Goal: Task Accomplishment & Management: Manage account settings

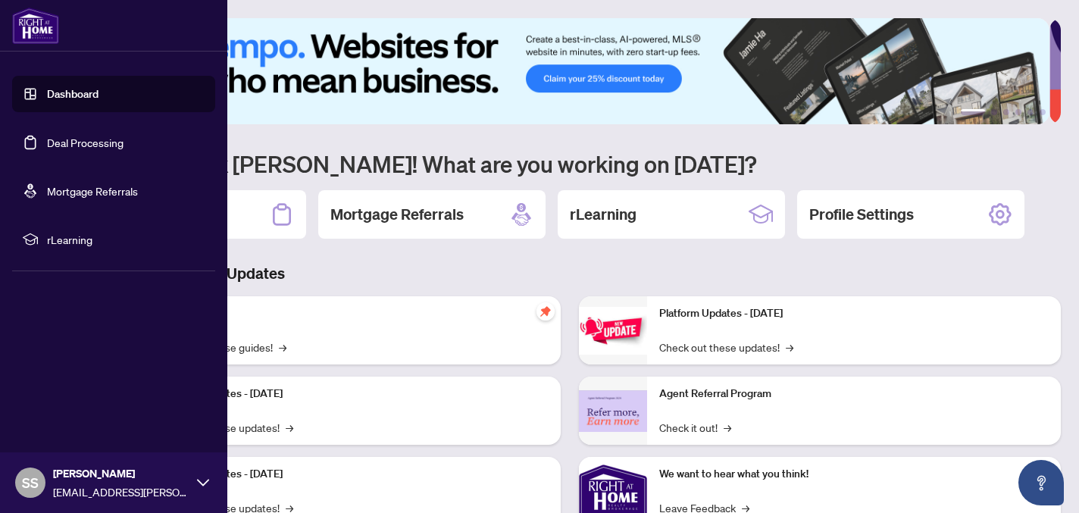
click at [47, 144] on link "Deal Processing" at bounding box center [85, 143] width 77 height 14
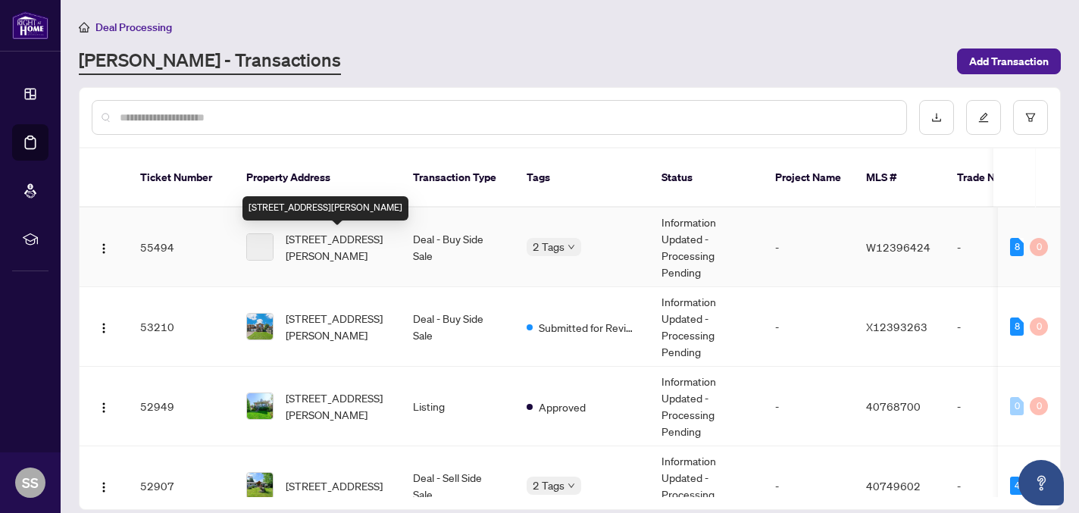
click at [343, 240] on span "[STREET_ADDRESS][PERSON_NAME]" at bounding box center [337, 246] width 103 height 33
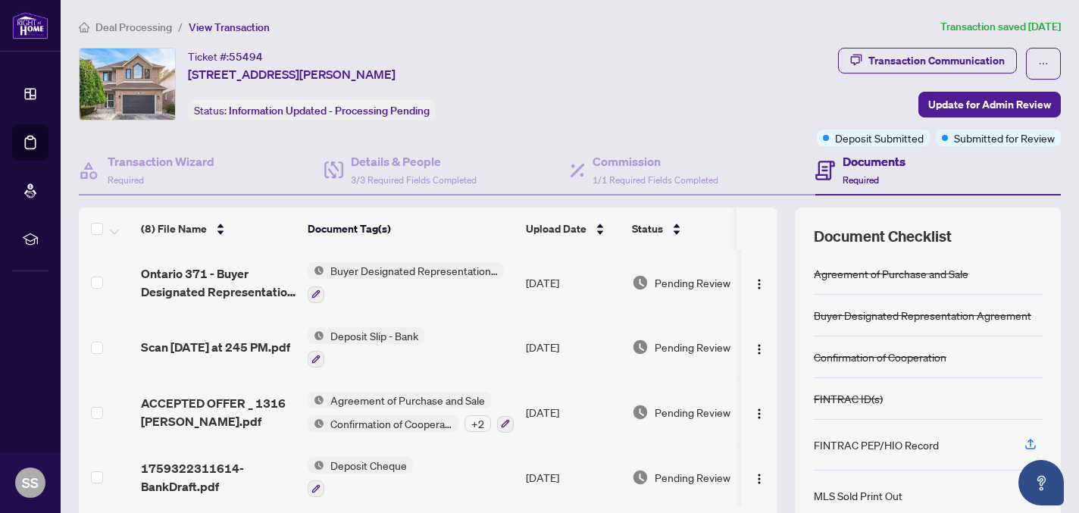
scroll to position [121, 0]
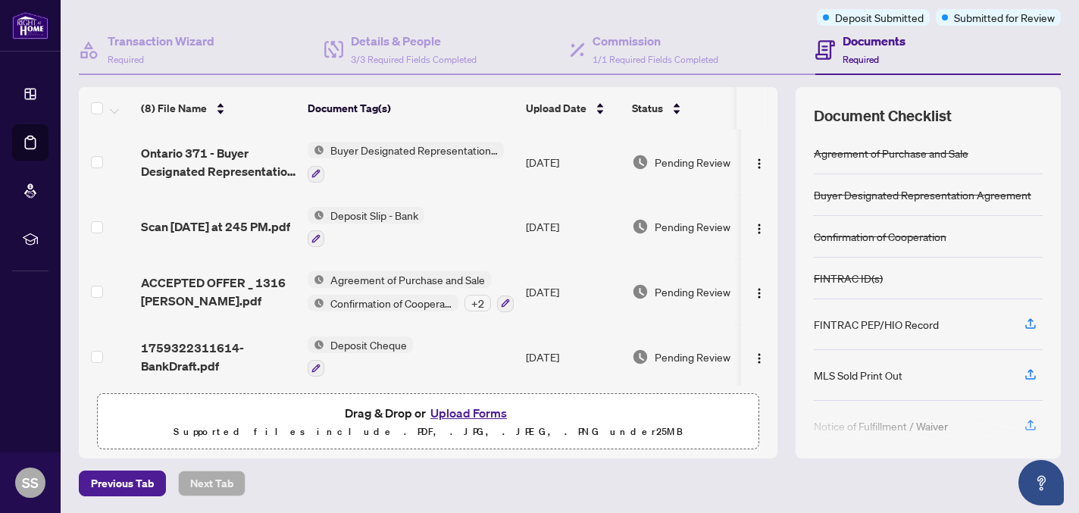
click at [460, 413] on button "Upload Forms" at bounding box center [469, 413] width 86 height 20
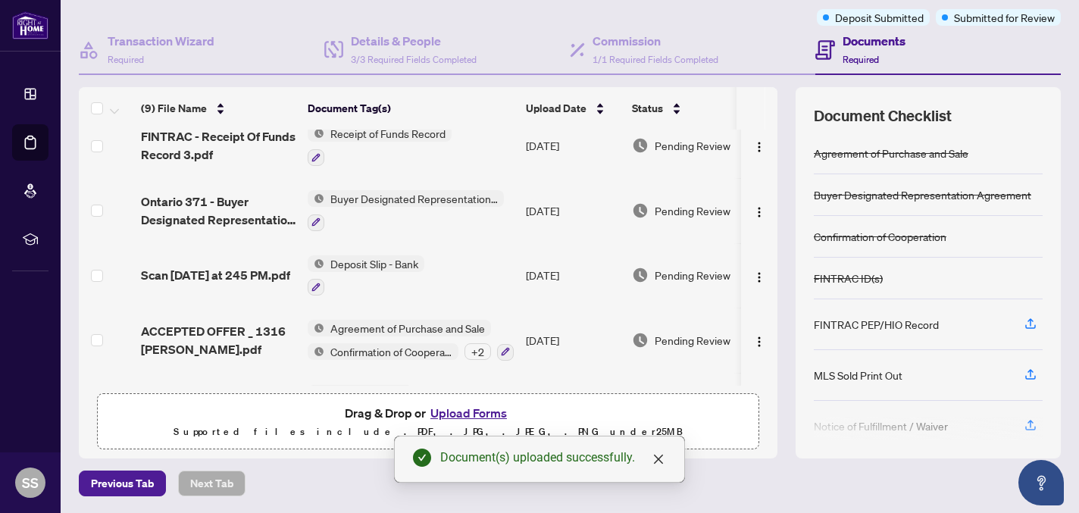
scroll to position [0, 0]
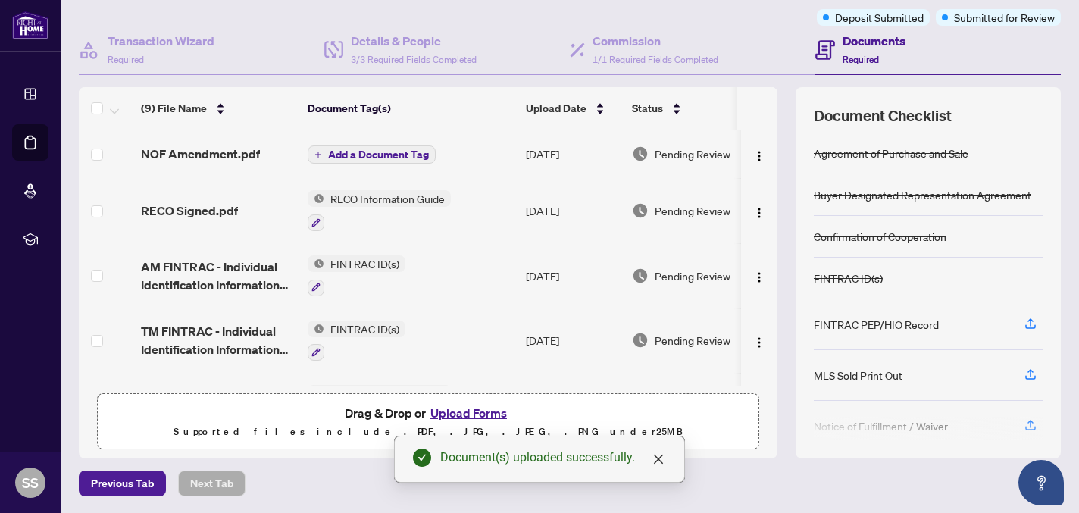
click at [408, 149] on span "Add a Document Tag" at bounding box center [378, 154] width 101 height 11
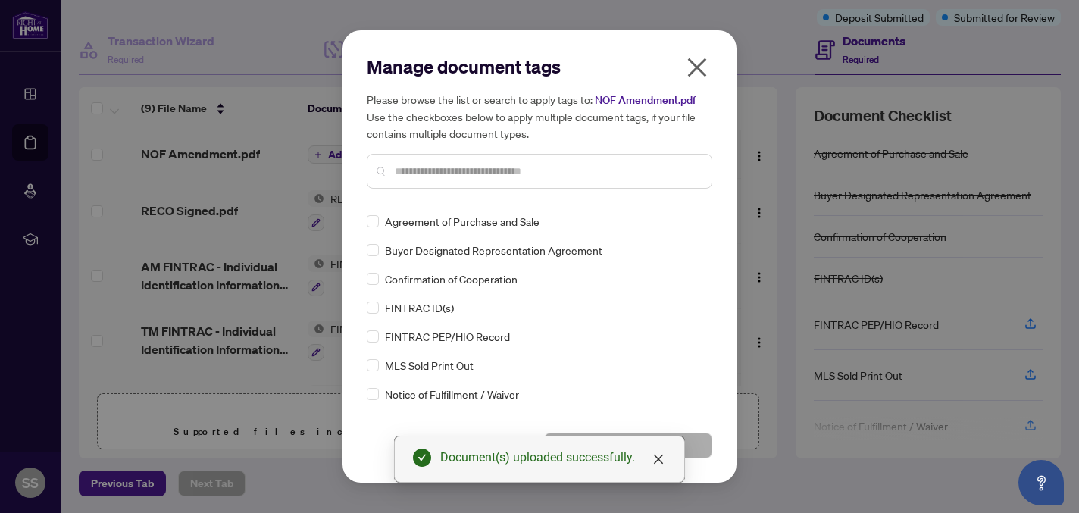
click at [410, 179] on input "text" at bounding box center [547, 171] width 305 height 17
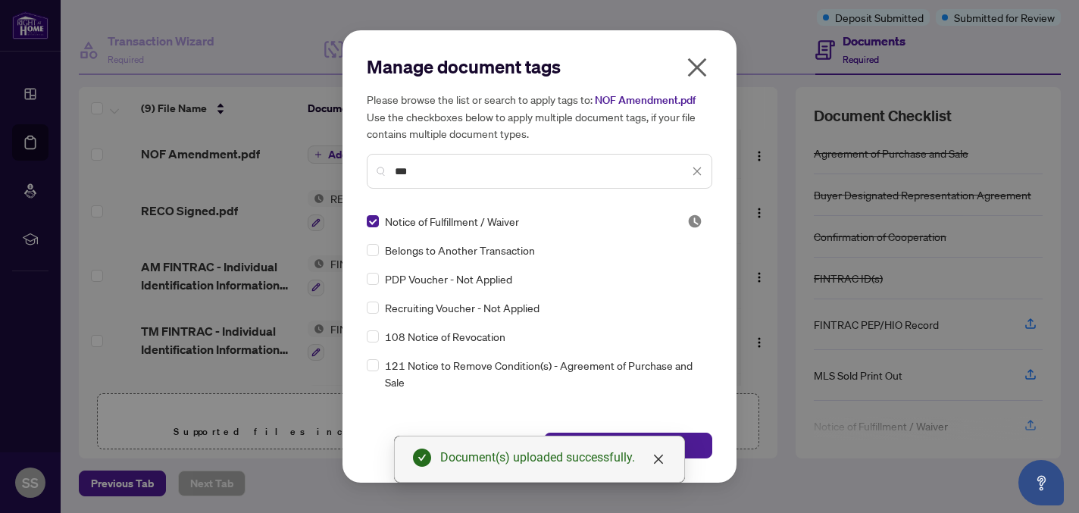
click at [462, 180] on input "***" at bounding box center [542, 171] width 294 height 17
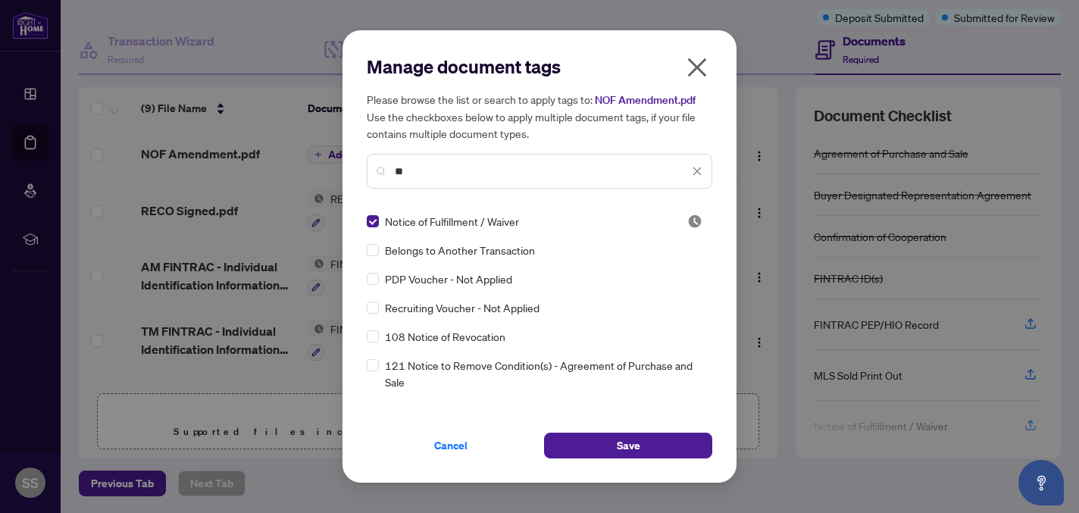
type input "*"
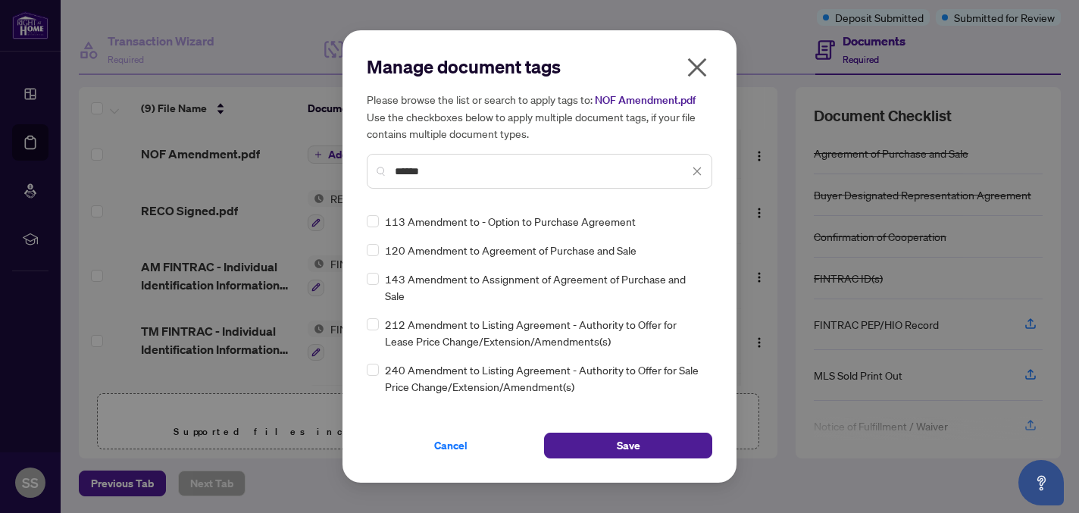
type input "******"
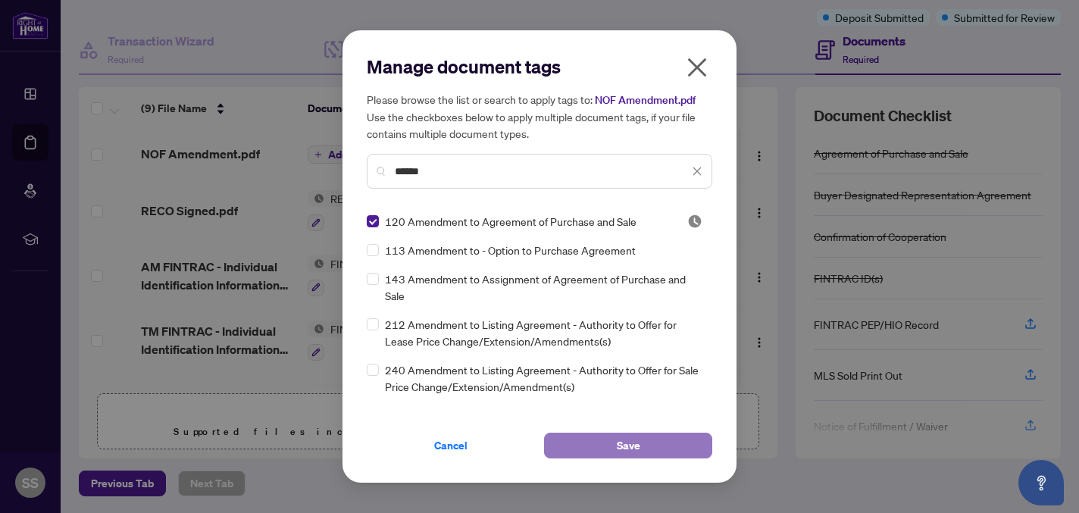
click at [602, 452] on button "Save" at bounding box center [628, 446] width 168 height 26
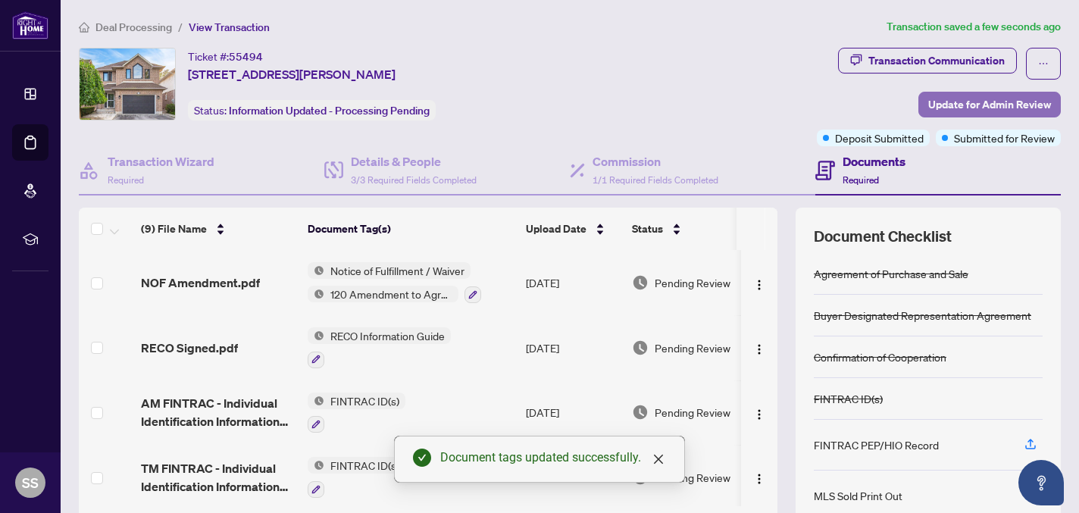
click at [978, 105] on span "Update for Admin Review" at bounding box center [989, 104] width 123 height 24
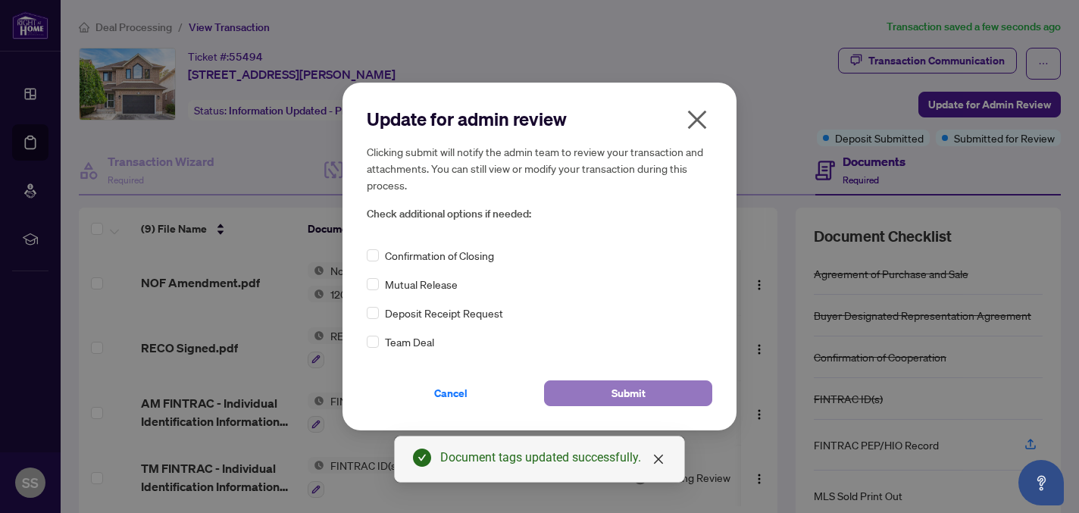
click at [625, 391] on span "Submit" at bounding box center [629, 393] width 34 height 24
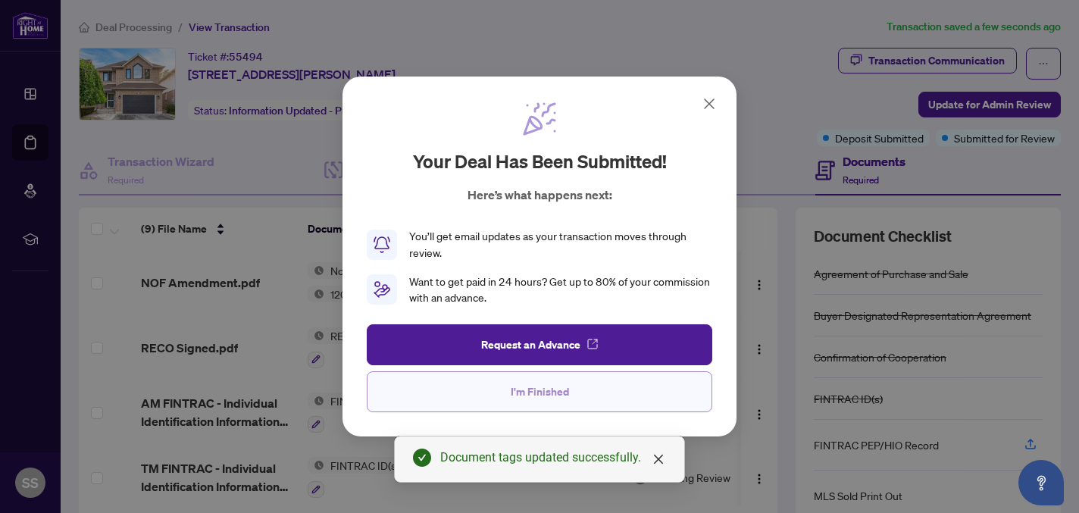
click at [571, 399] on button "I'm Finished" at bounding box center [540, 391] width 346 height 41
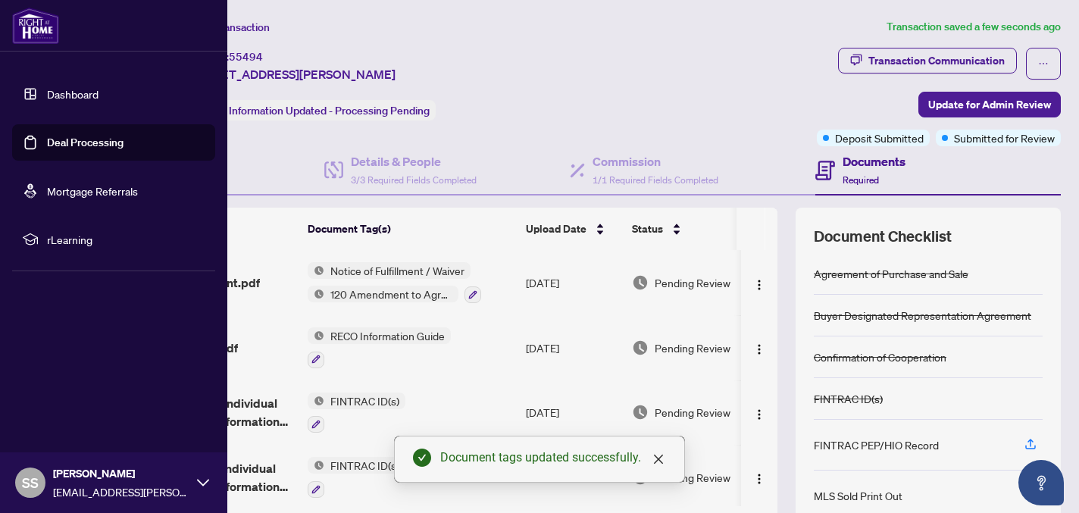
click at [59, 142] on link "Deal Processing" at bounding box center [85, 143] width 77 height 14
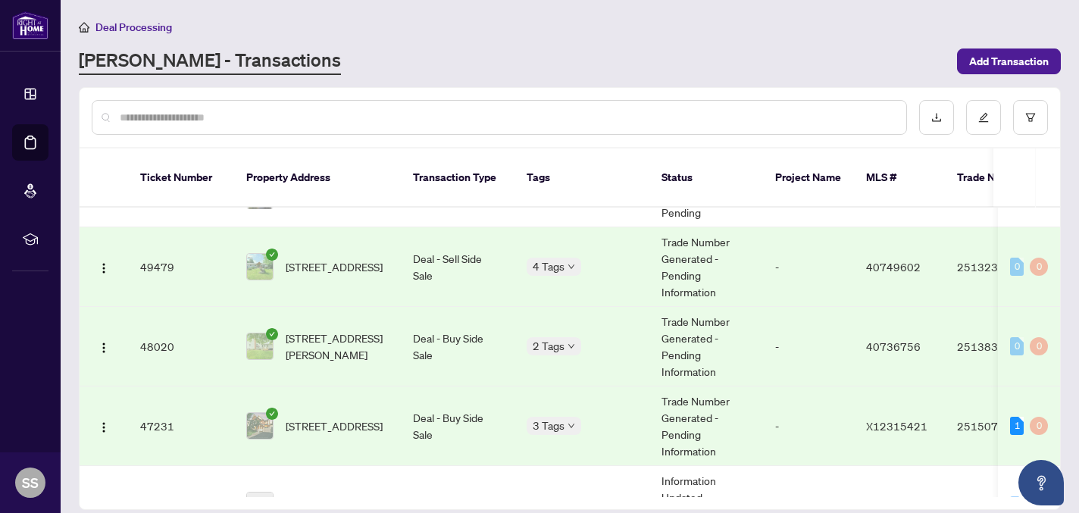
scroll to position [518, 0]
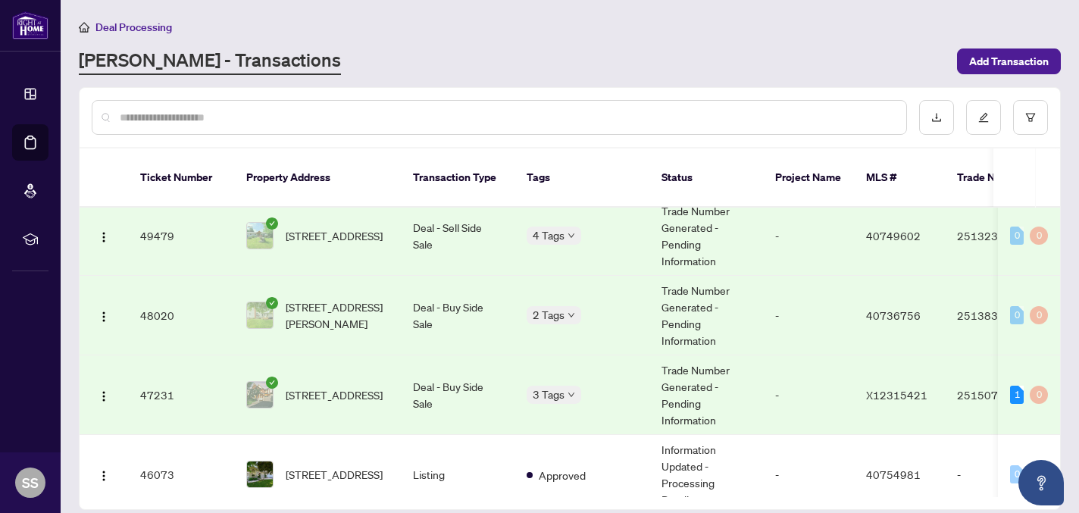
click at [448, 393] on td "Deal - Buy Side Sale" at bounding box center [458, 395] width 114 height 80
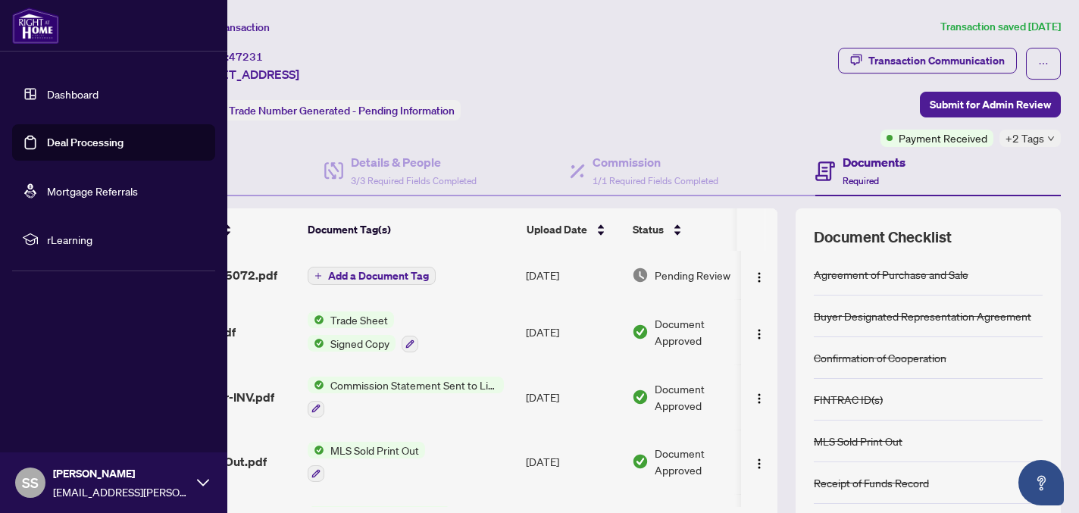
click at [71, 136] on link "Deal Processing" at bounding box center [85, 143] width 77 height 14
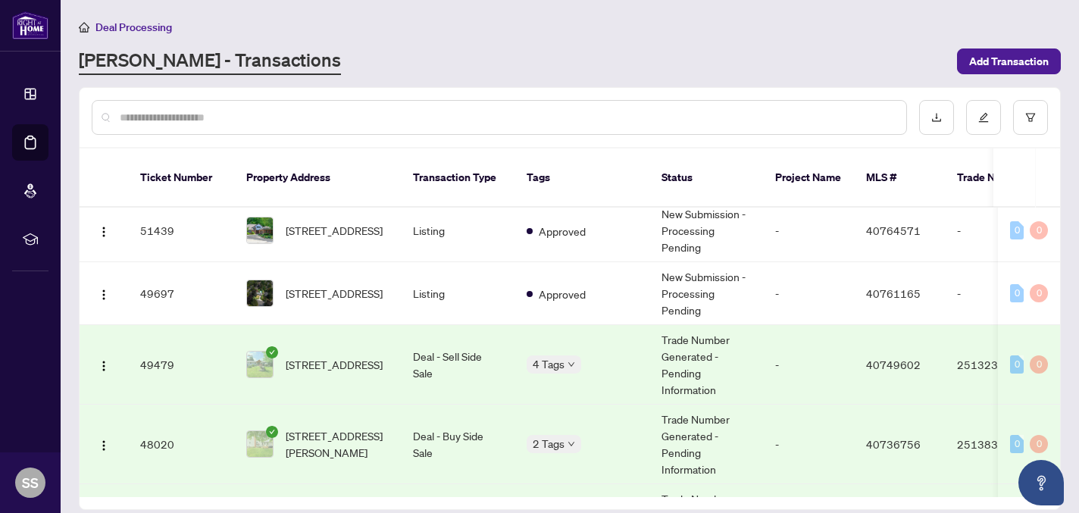
scroll to position [385, 0]
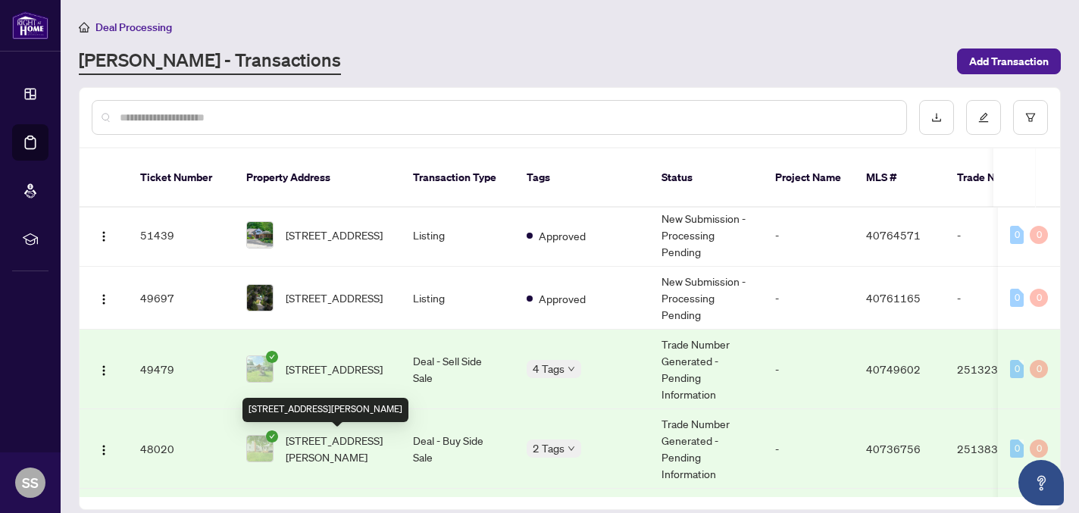
click at [339, 434] on span "[STREET_ADDRESS][PERSON_NAME]" at bounding box center [337, 448] width 103 height 33
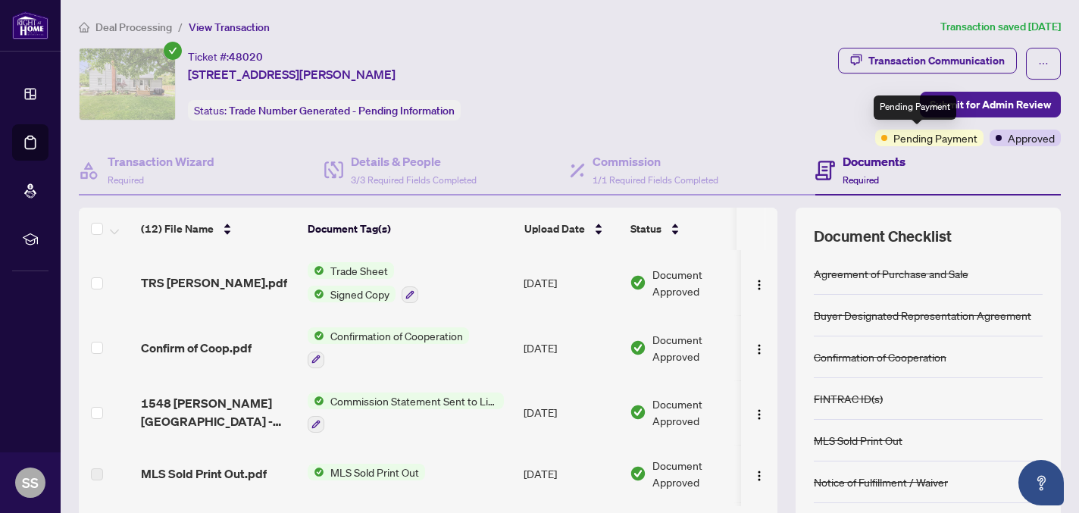
click at [894, 144] on span "Pending Payment" at bounding box center [936, 138] width 84 height 17
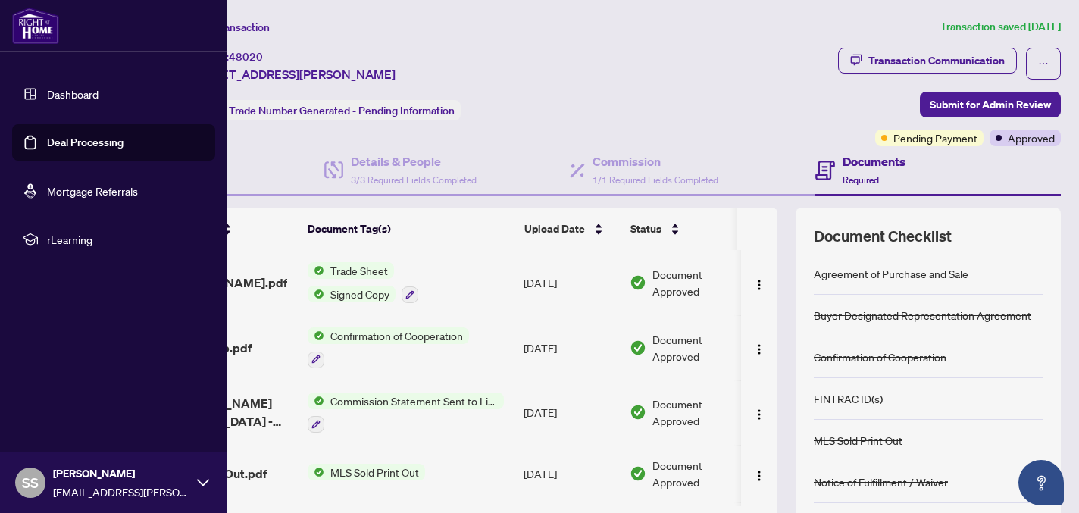
click at [61, 92] on link "Dashboard" at bounding box center [73, 94] width 52 height 14
